Goal: Task Accomplishment & Management: Manage account settings

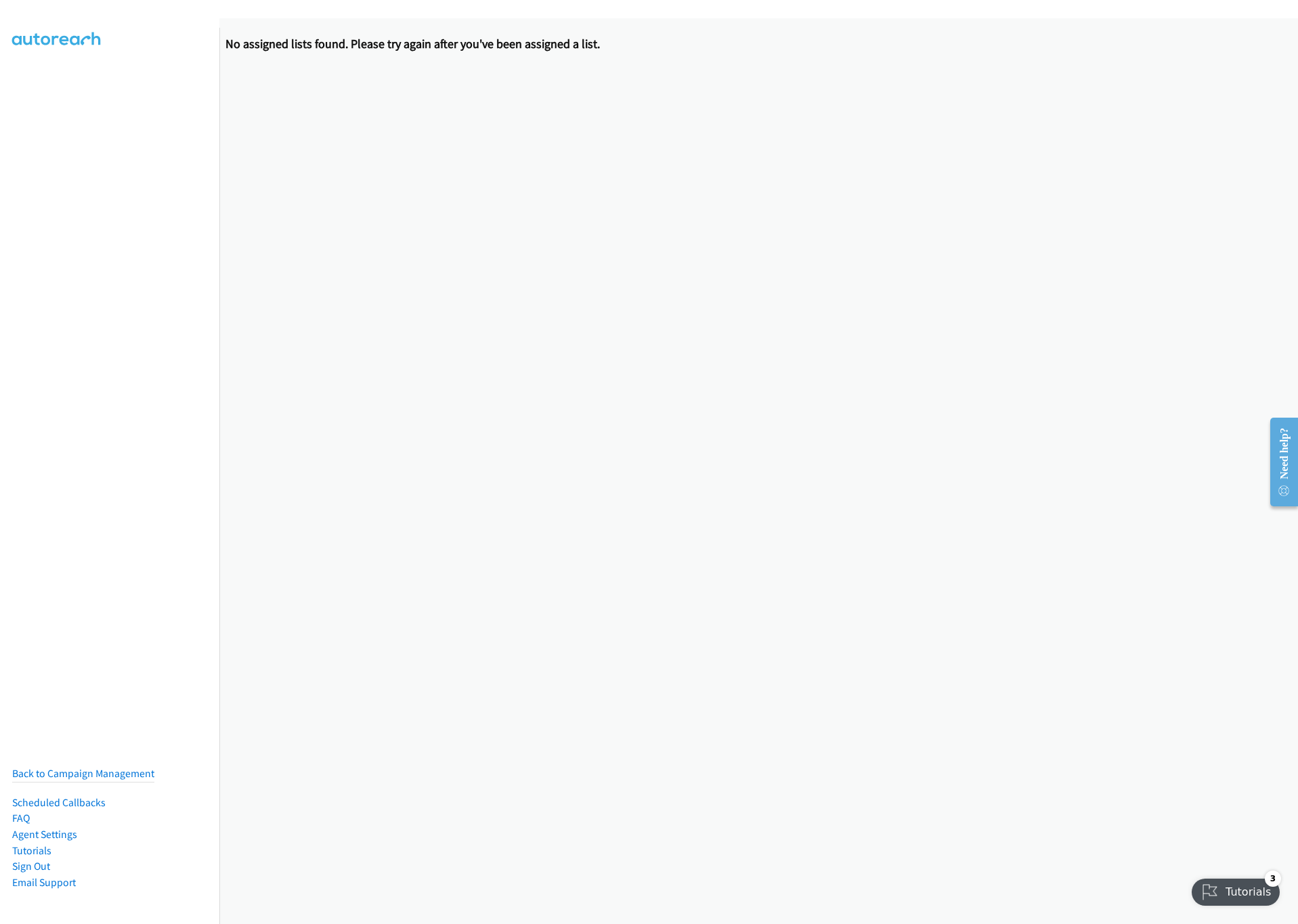
click at [8, 91] on nav "Back to Campaign Management Scheduled Callbacks FAQ Agent Settings Tutorials Si…" at bounding box center [110, 490] width 220 height 924
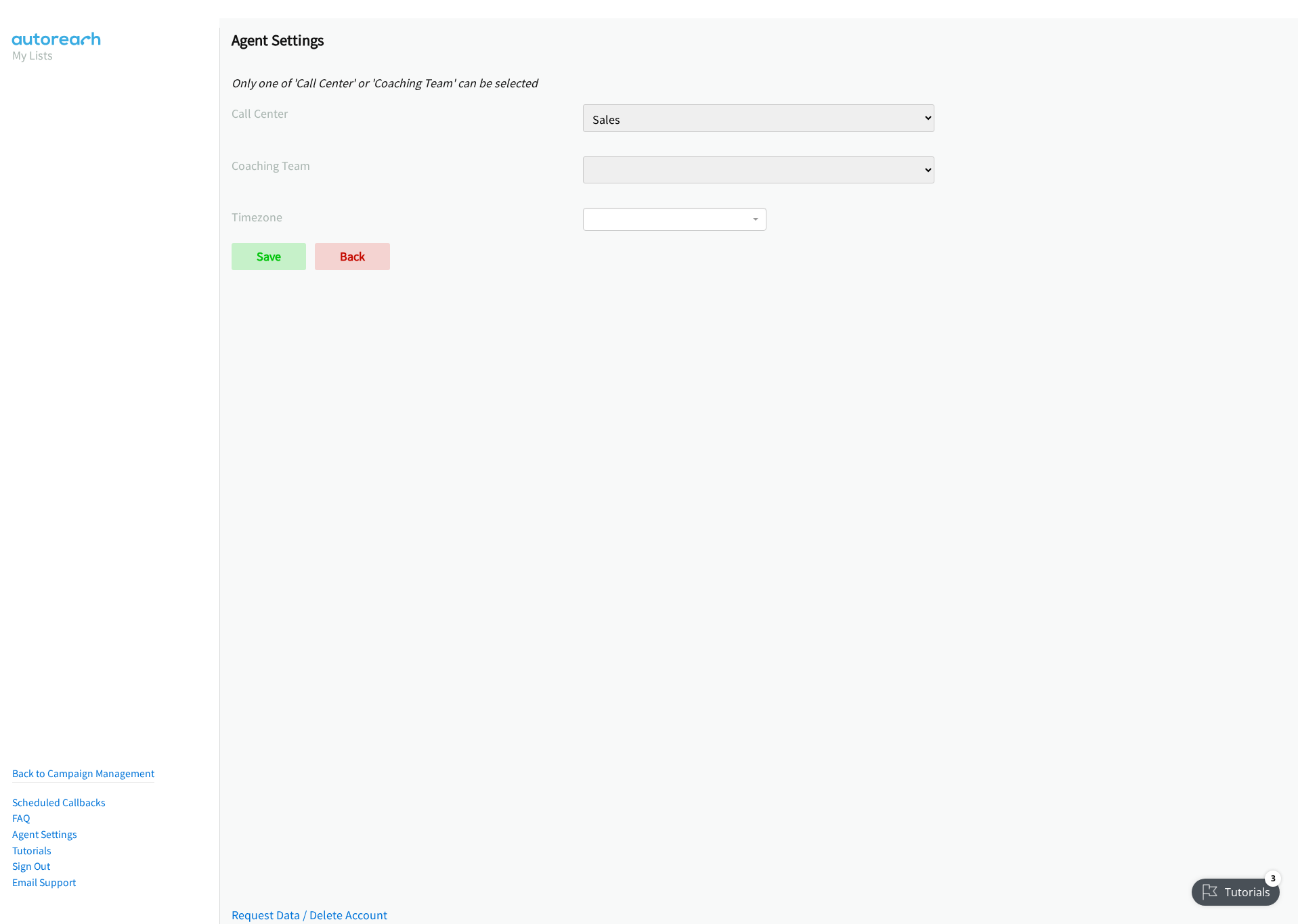
click at [685, 171] on select "All Sales Reps" at bounding box center [758, 170] width 351 height 28
click at [666, 179] on select "All Sales Reps" at bounding box center [758, 170] width 351 height 28
click at [619, 168] on select "All Sales Reps" at bounding box center [758, 170] width 351 height 28
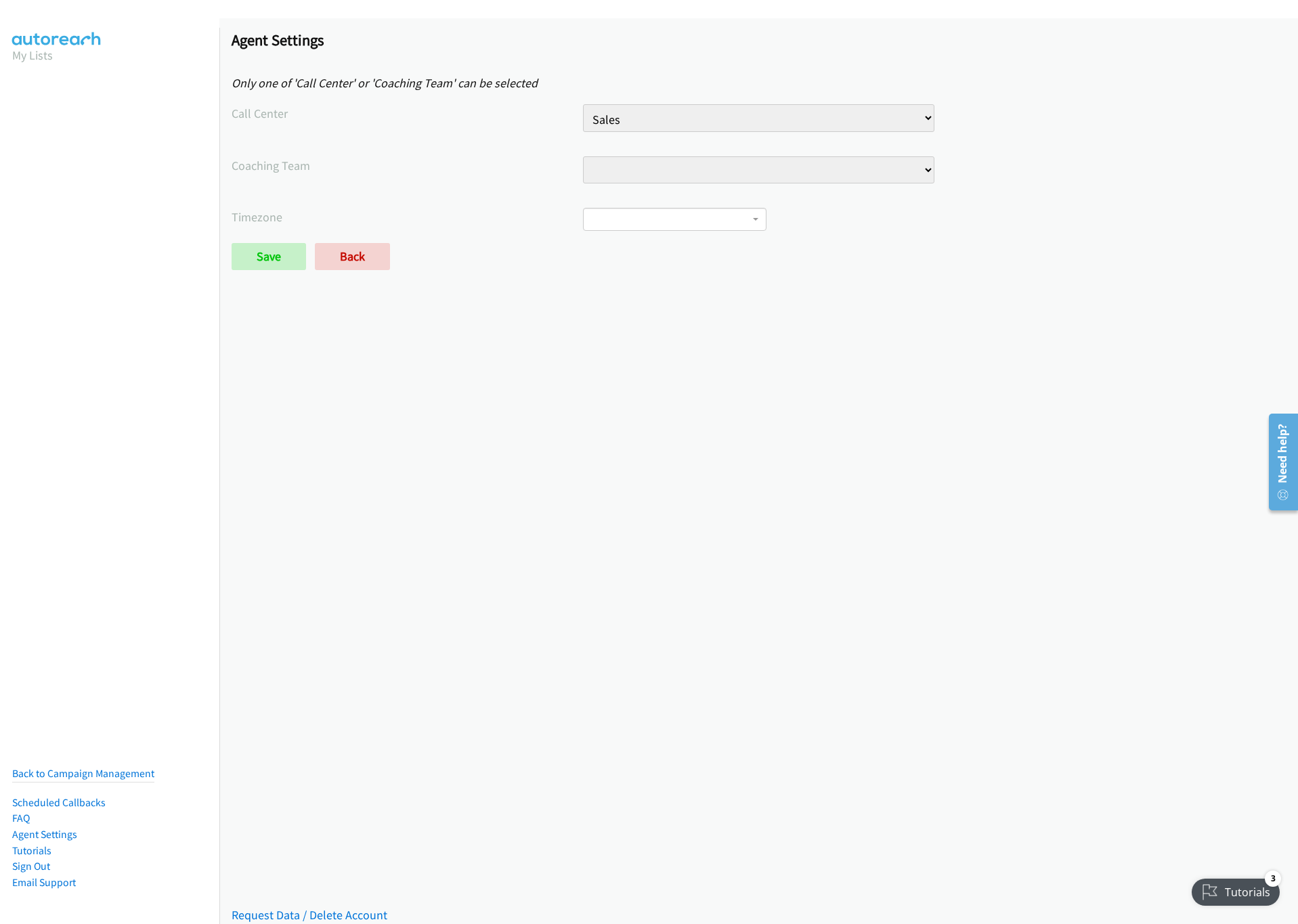
select select "5212131107717120"
click at [583, 156] on select "All Sales Reps" at bounding box center [758, 170] width 351 height 28
select select
click at [621, 209] on span at bounding box center [675, 219] width 184 height 23
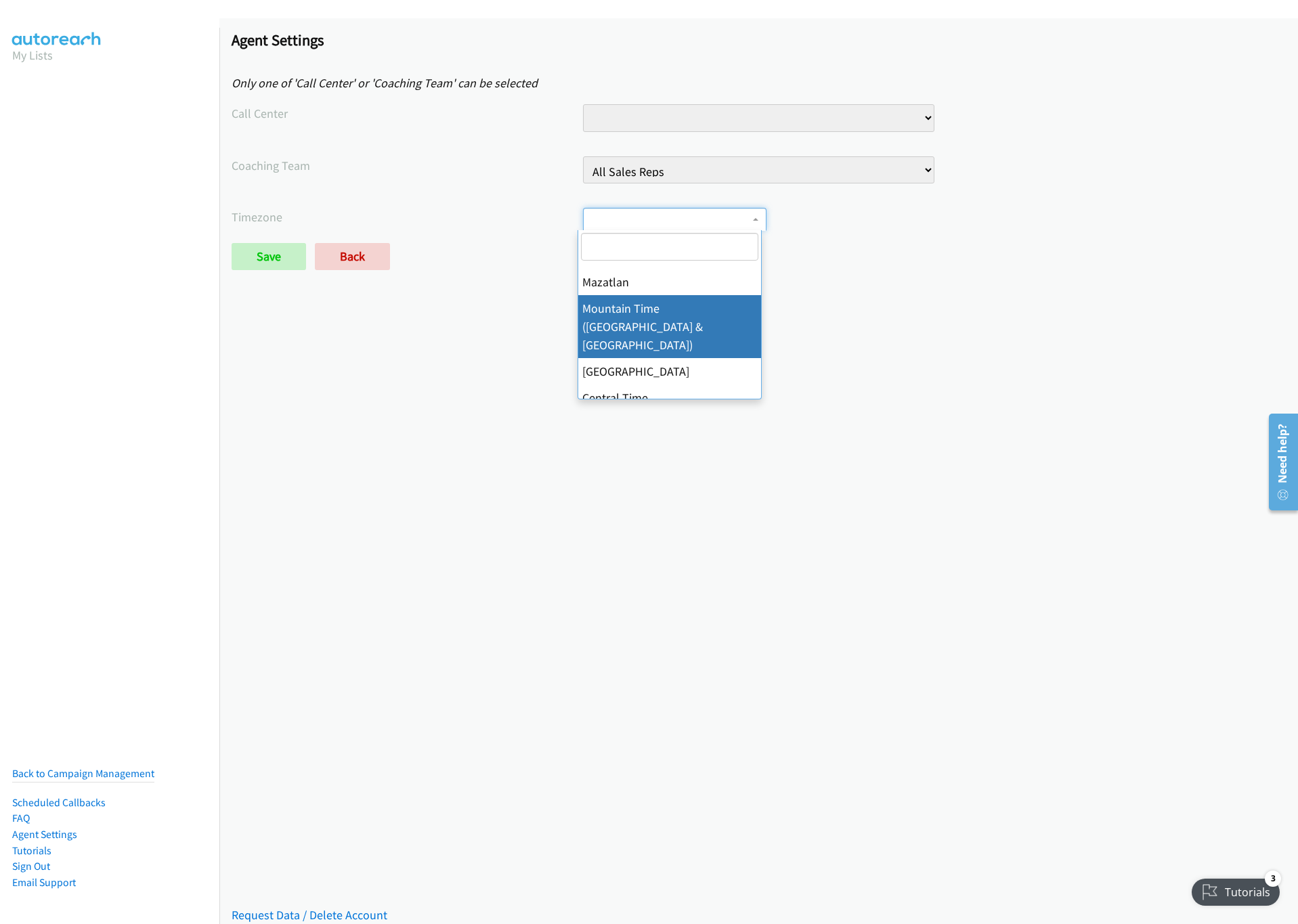
scroll to position [203, 0]
select select "Central Time (US & Canada)"
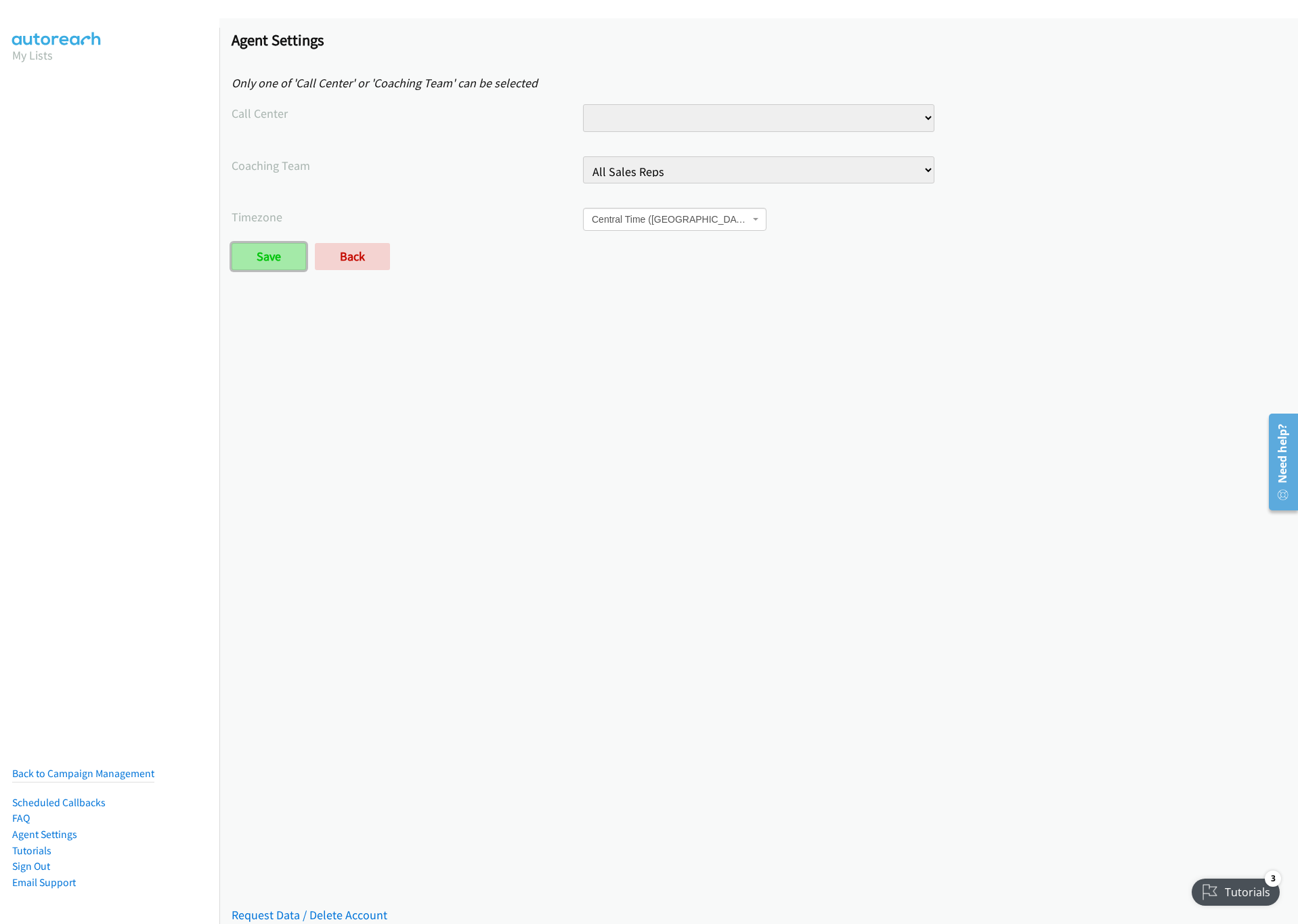
click at [283, 254] on input "Save" at bounding box center [269, 257] width 75 height 27
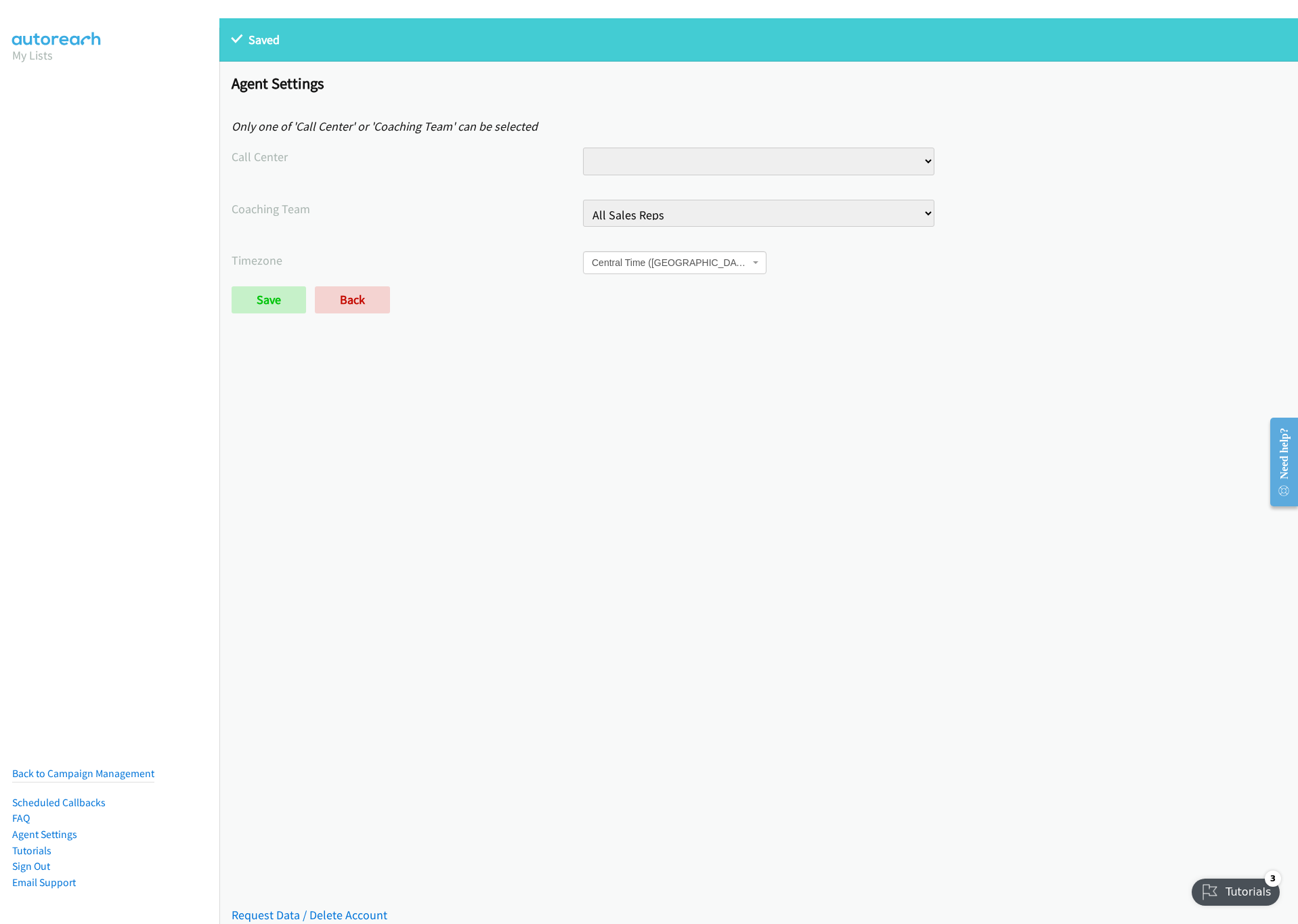
click at [53, 55] on section "My Lists" at bounding box center [110, 55] width 195 height 18
